Goal: Check status

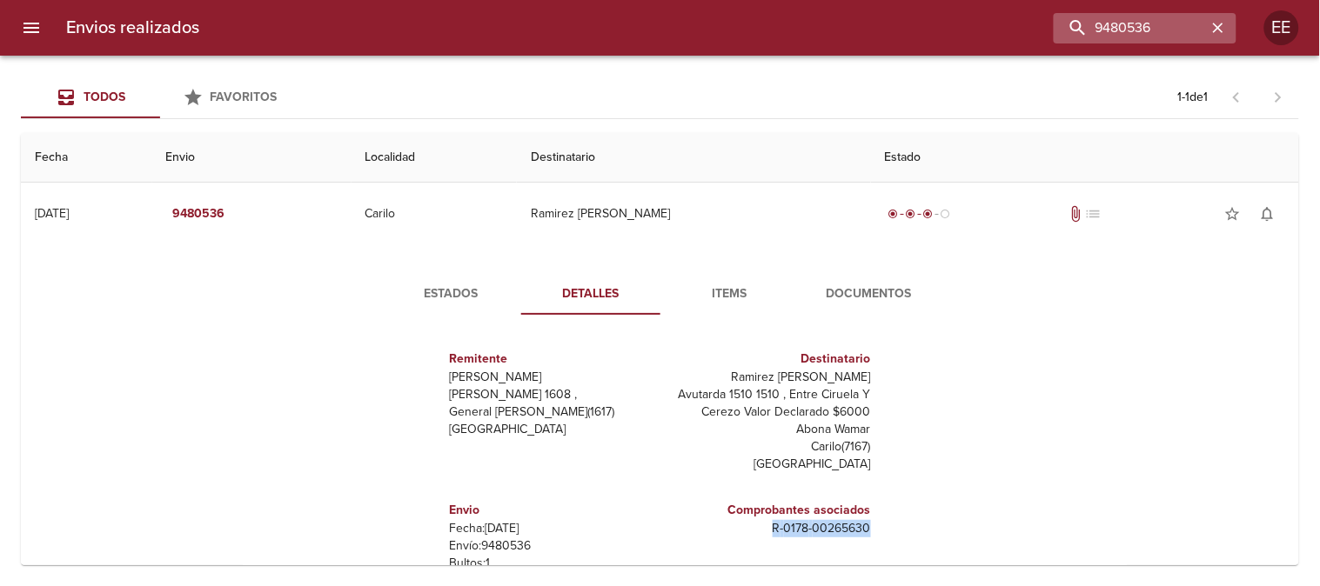
scroll to position [132, 0]
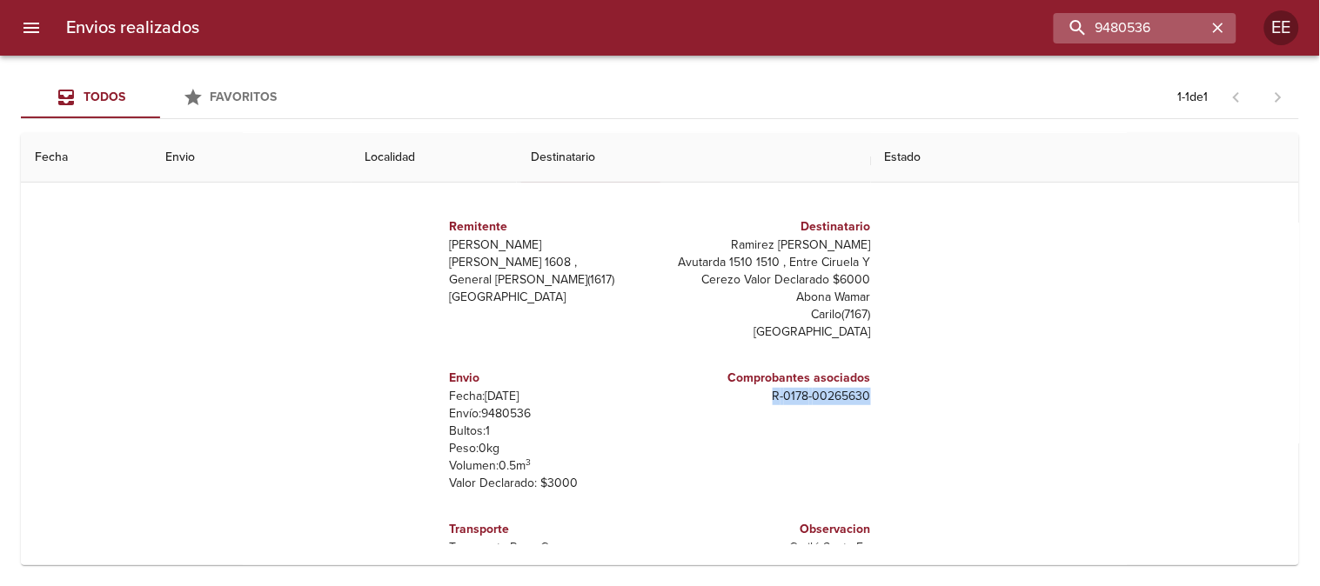
click at [1220, 26] on icon "button" at bounding box center [1218, 28] width 10 height 10
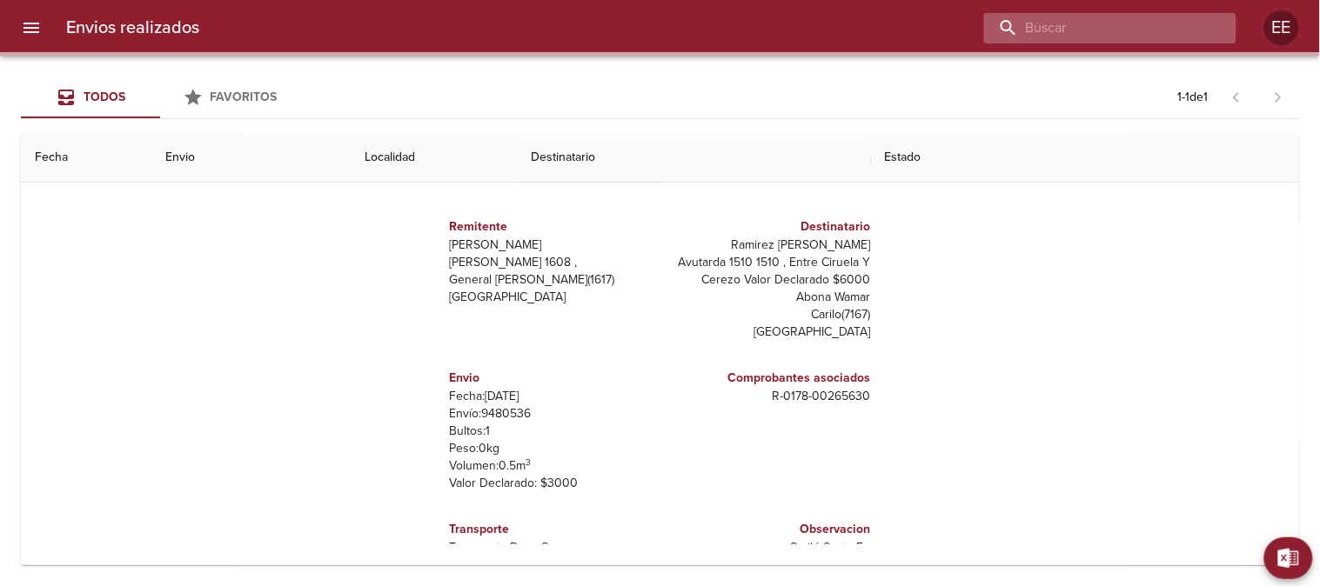
click at [1136, 30] on input "buscar" at bounding box center [1095, 28] width 223 height 30
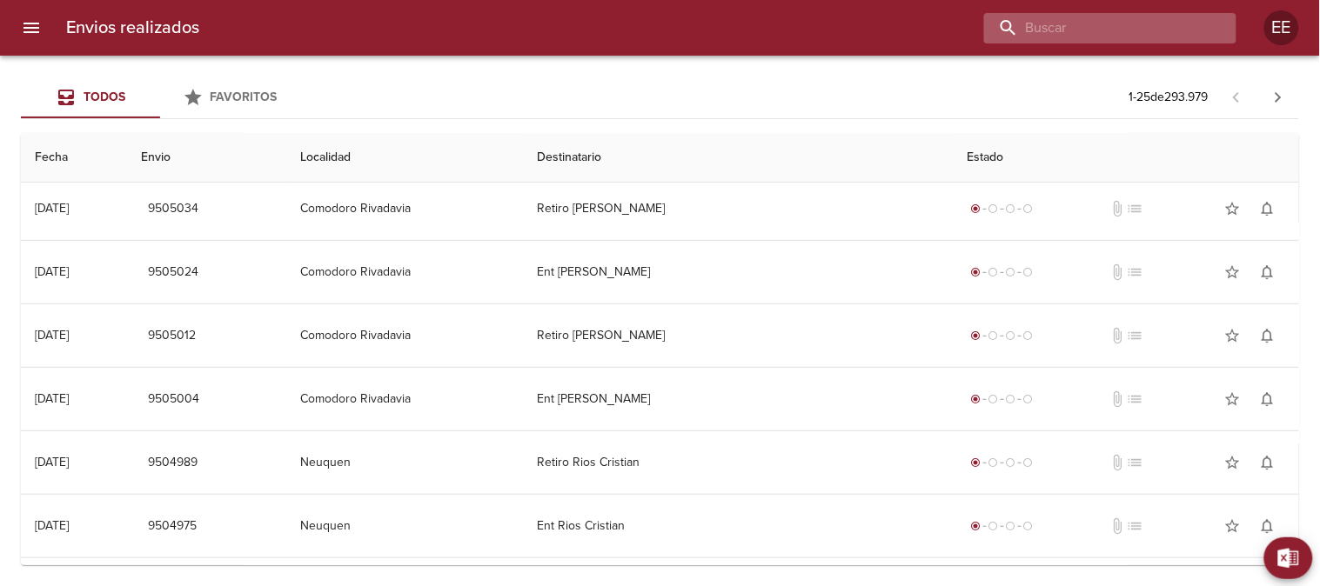
scroll to position [0, 0]
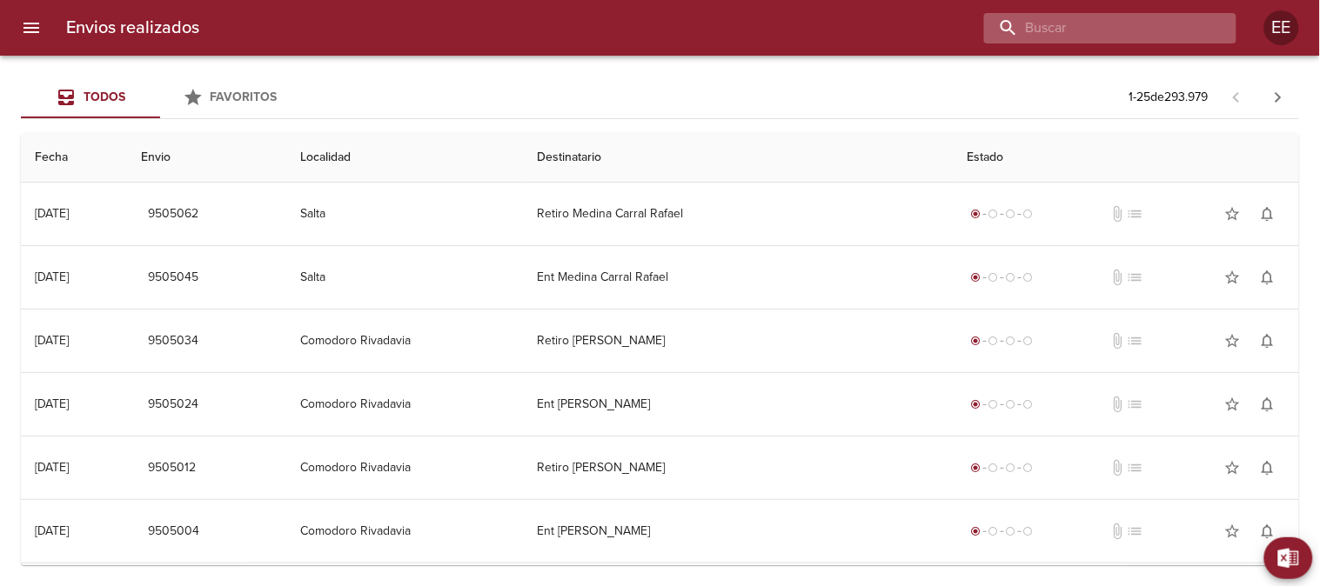
paste input "[PERSON_NAME]"
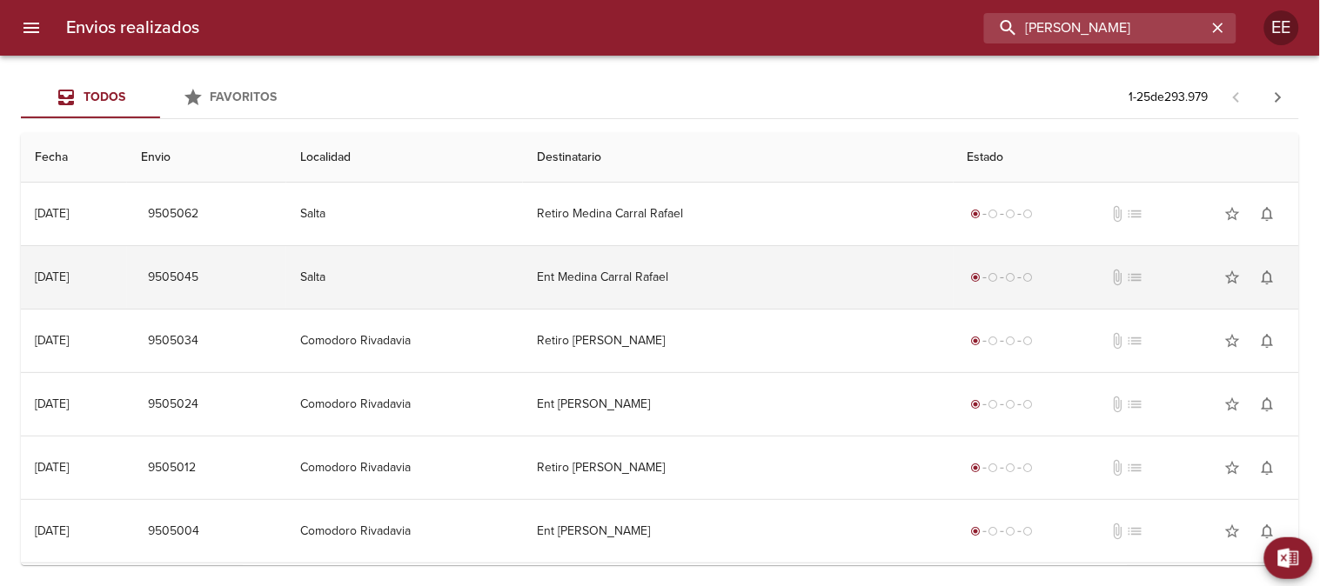
type input "[PERSON_NAME]"
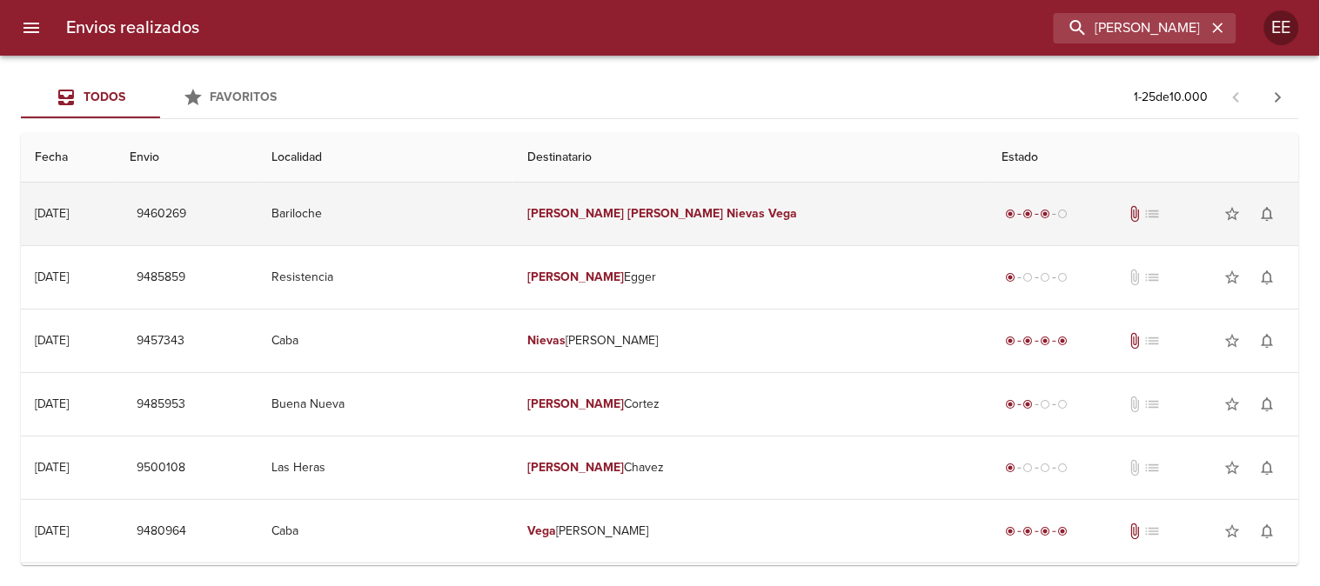
click at [727, 213] on em "Nievas" at bounding box center [746, 213] width 38 height 15
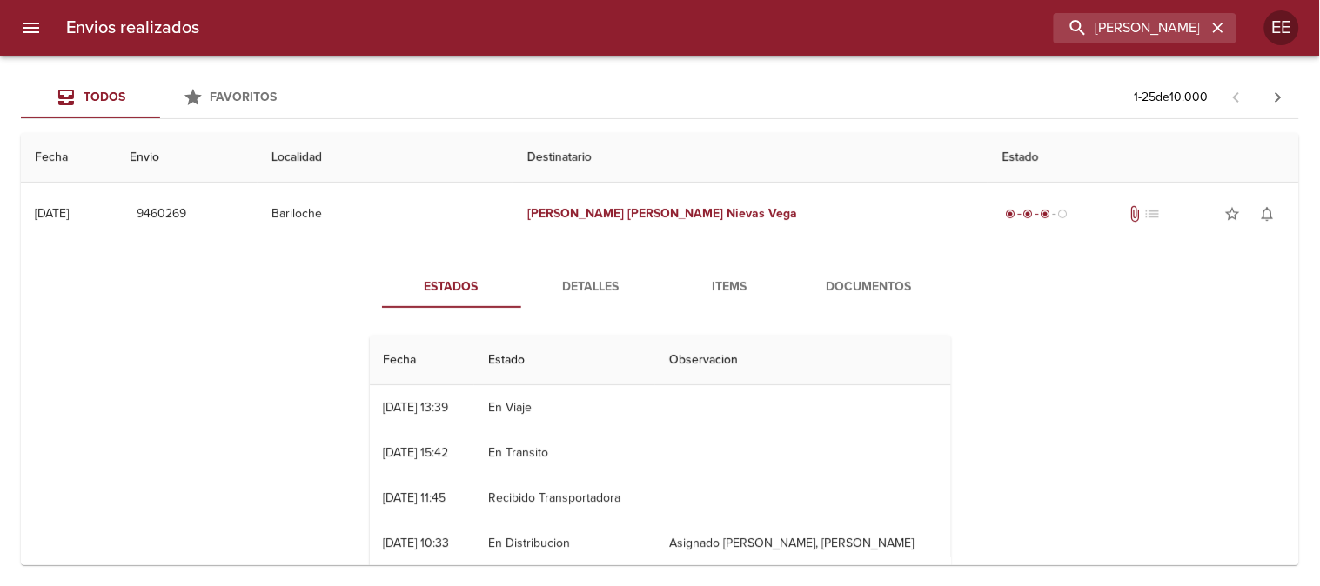
click at [574, 288] on span "Detalles" at bounding box center [590, 288] width 118 height 22
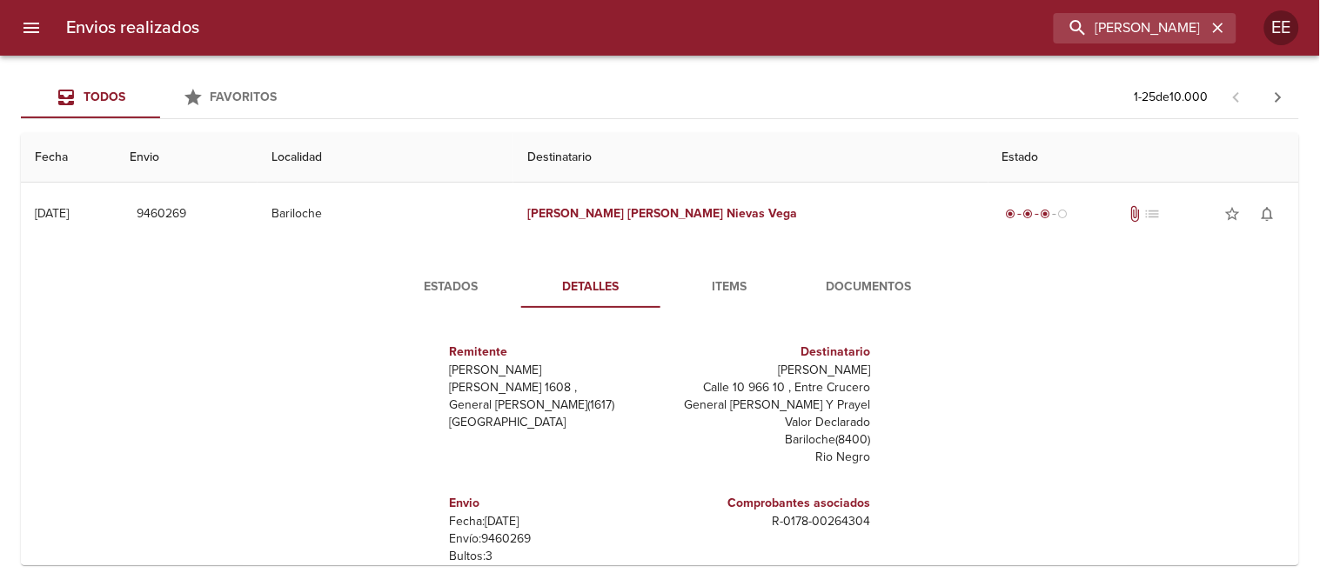
scroll to position [77, 0]
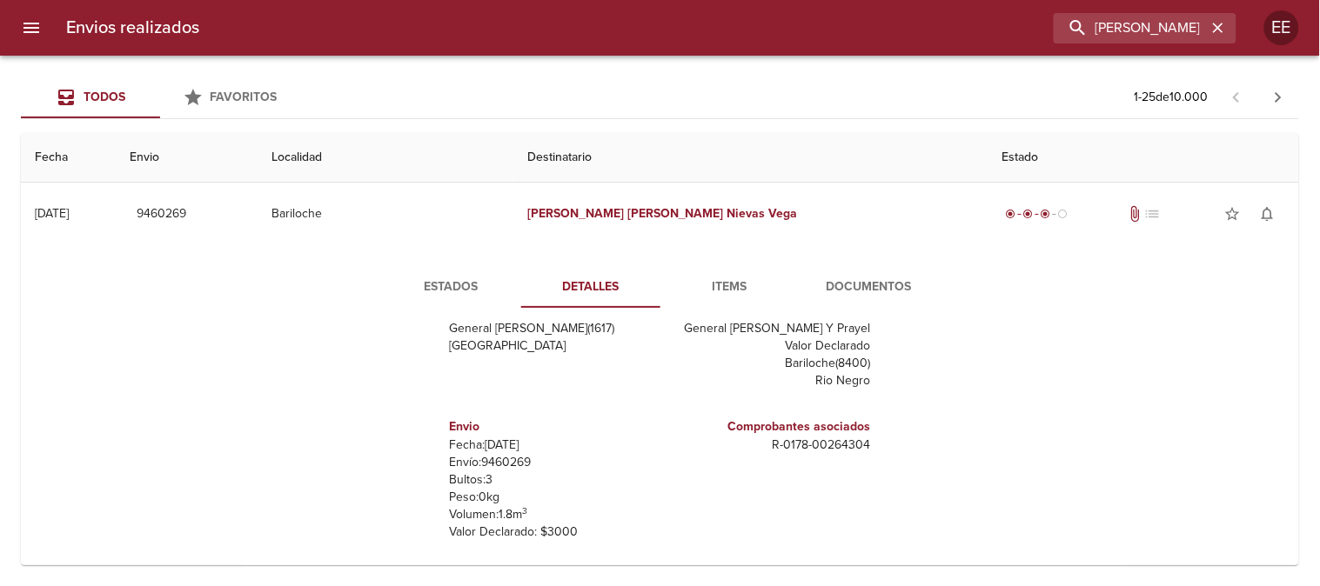
click at [452, 283] on span "Estados" at bounding box center [451, 288] width 118 height 22
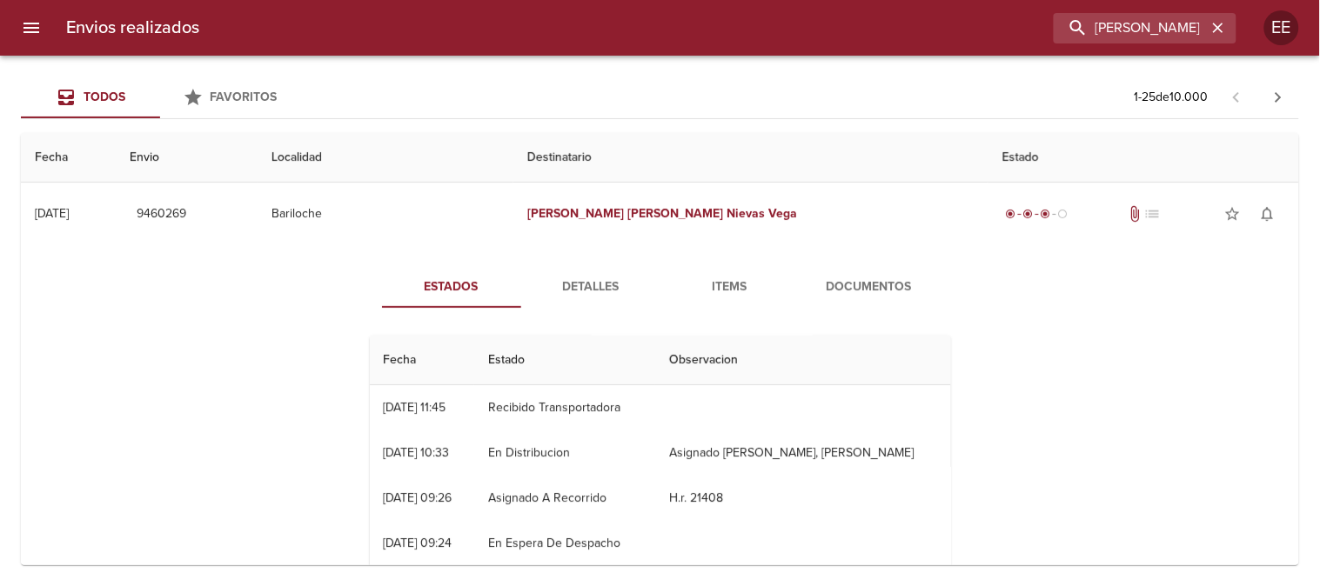
scroll to position [0, 0]
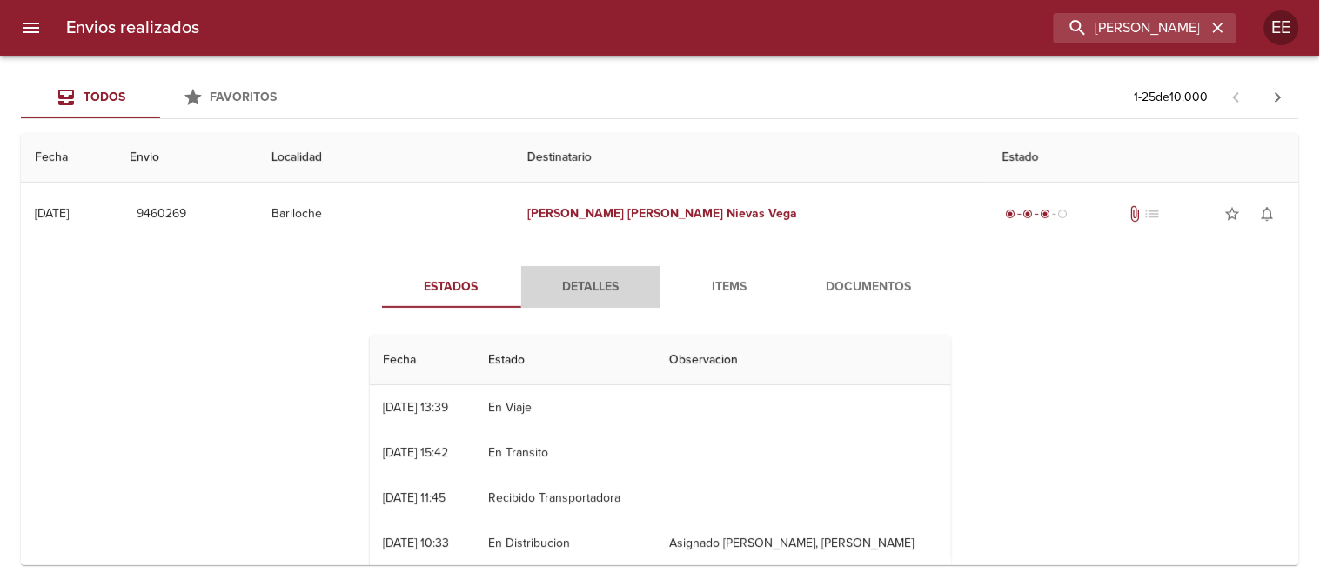
click at [578, 280] on span "Detalles" at bounding box center [590, 288] width 118 height 22
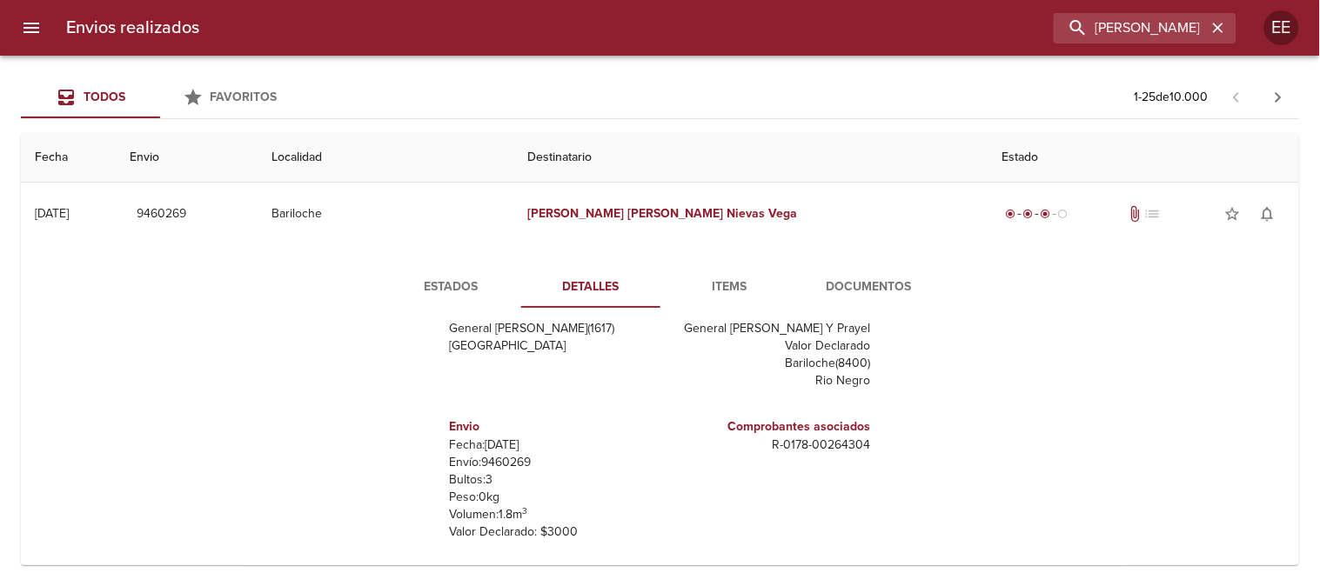
scroll to position [97, 0]
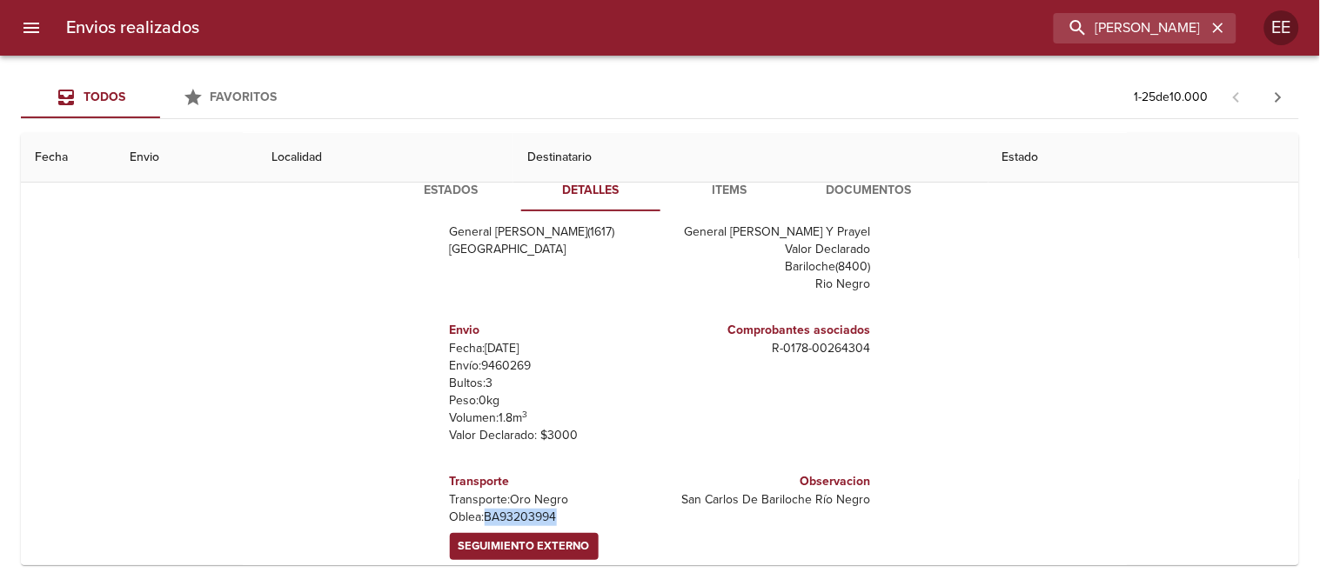
drag, startPoint x: 549, startPoint y: 516, endPoint x: 474, endPoint y: 516, distance: 74.8
click at [474, 516] on p "Oblea: BA93203994" at bounding box center [552, 517] width 204 height 17
copy p "BA93203994"
click at [470, 540] on span "Seguimiento Externo" at bounding box center [523, 547] width 131 height 20
